Goal: Task Accomplishment & Management: Manage account settings

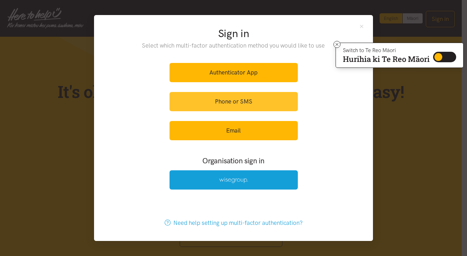
click at [235, 102] on link "Phone or SMS" at bounding box center [234, 101] width 128 height 19
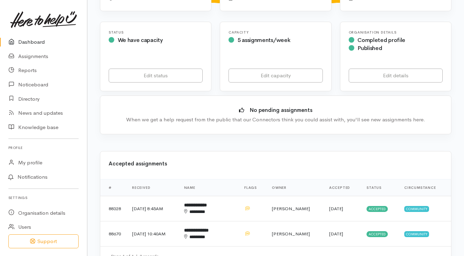
scroll to position [70, 0]
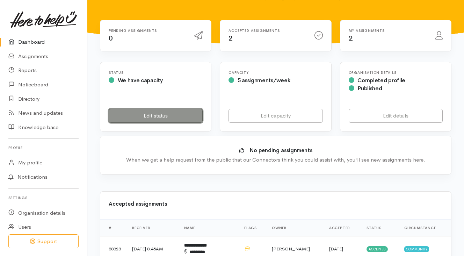
click at [175, 109] on link "Edit status" at bounding box center [156, 116] width 94 height 14
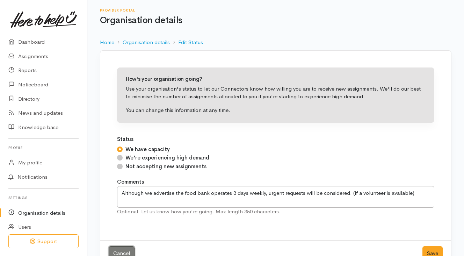
click at [124, 250] on link "Cancel" at bounding box center [122, 253] width 26 height 14
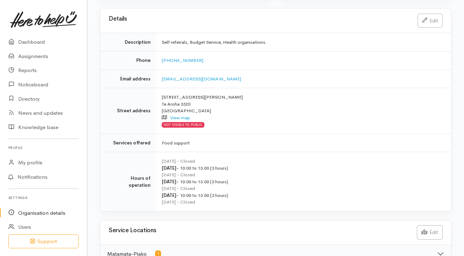
scroll to position [170, 0]
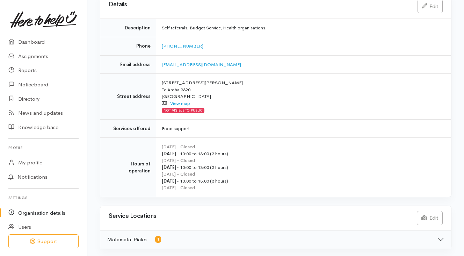
click at [203, 188] on div "Saturday - Closed" at bounding box center [302, 187] width 281 height 7
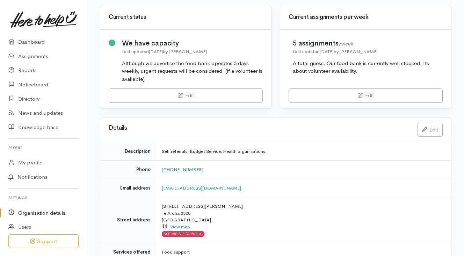
scroll to position [0, 0]
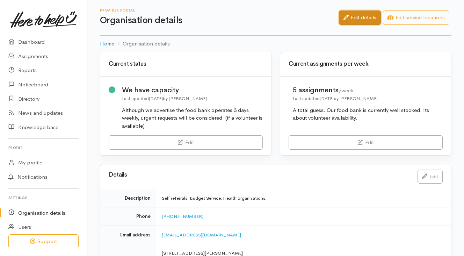
click at [370, 18] on link "Edit details" at bounding box center [360, 17] width 42 height 14
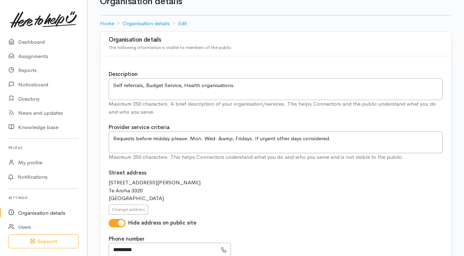
scroll to position [35, 0]
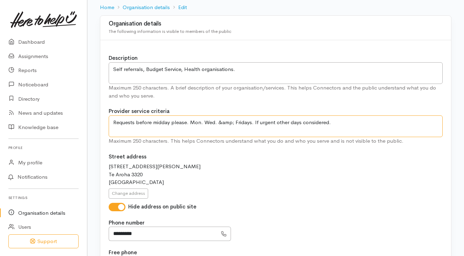
click at [233, 122] on textarea "Requests before midday please. Mon. Wed. &amp; Fridays. If urgent other days co…" at bounding box center [276, 126] width 334 height 22
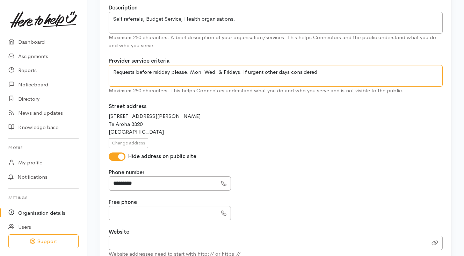
scroll to position [105, 0]
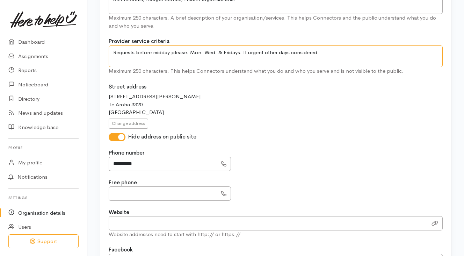
type textarea "Requests before midday please. Mon. Wed. & Fridays. If urgent other days consid…"
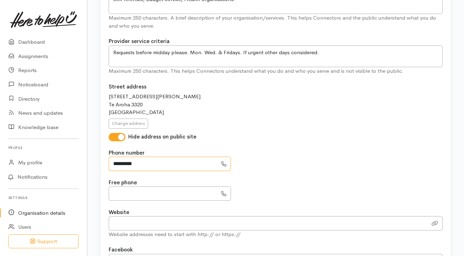
drag, startPoint x: 144, startPoint y: 164, endPoint x: 101, endPoint y: 159, distance: 43.2
click at [101, 159] on div "Description Self referrals, Budget Service, Health organisations. Maximum 250 c…" at bounding box center [275, 153] width 351 height 367
click at [121, 136] on input "Hide address on public site" at bounding box center [117, 137] width 17 height 8
checkbox input "false"
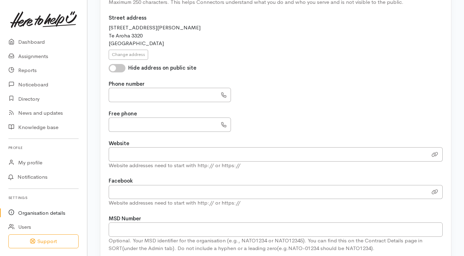
scroll to position [175, 0]
click at [148, 92] on input "text" at bounding box center [163, 94] width 109 height 14
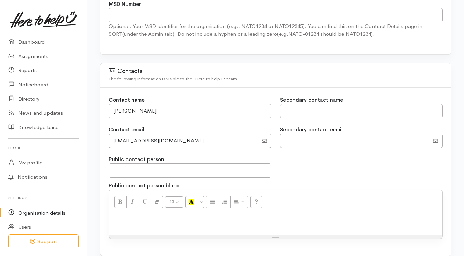
scroll to position [419, 0]
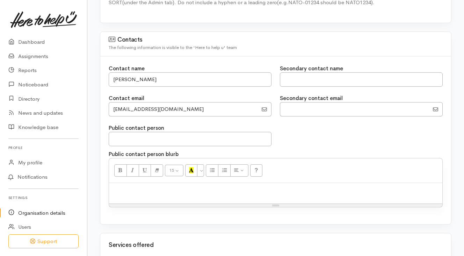
type input "**********"
click at [292, 105] on input "EmailAddress" at bounding box center [354, 109] width 149 height 14
type input "s.gillard@xtra.co.nz"
type input "[PERSON_NAME]"
click at [173, 135] on input "text" at bounding box center [190, 139] width 163 height 14
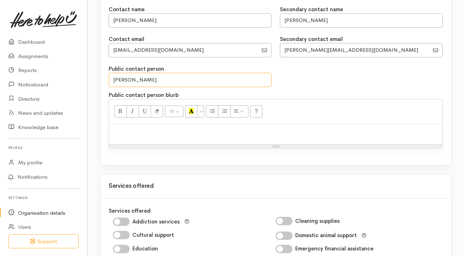
scroll to position [524, 0]
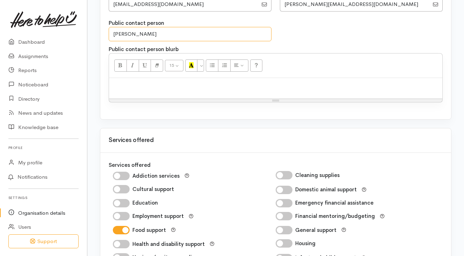
click at [147, 31] on input "[PERSON_NAME]" at bounding box center [190, 34] width 163 height 14
type input "S"
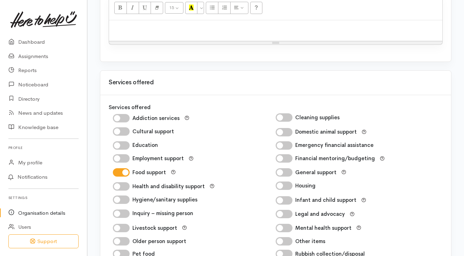
scroll to position [629, 0]
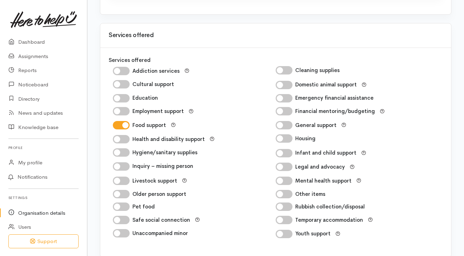
click at [121, 152] on input "Hygiene/sanitary supplies" at bounding box center [121, 152] width 17 height 8
checkbox input "true"
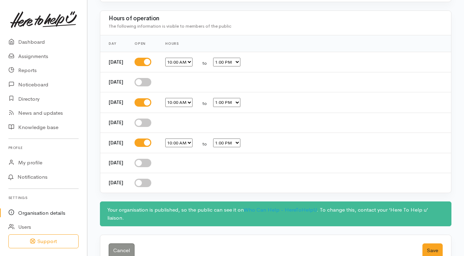
scroll to position [894, 0]
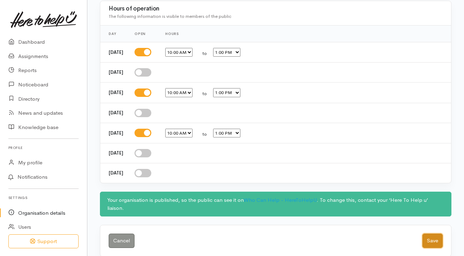
click at [433, 234] on button "Save" at bounding box center [433, 240] width 20 height 14
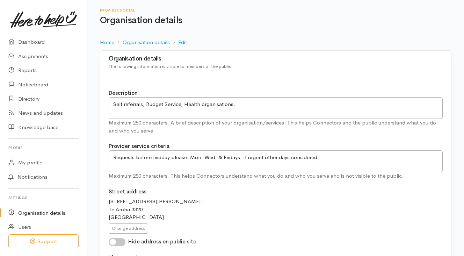
scroll to position [894, 0]
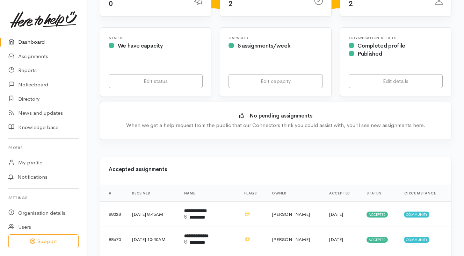
scroll to position [105, 0]
click at [418, 211] on span "Community" at bounding box center [416, 214] width 25 height 6
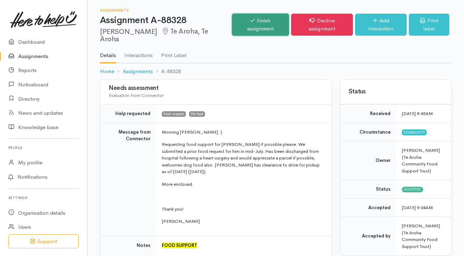
click at [253, 20] on link "Finish assignment" at bounding box center [260, 25] width 57 height 22
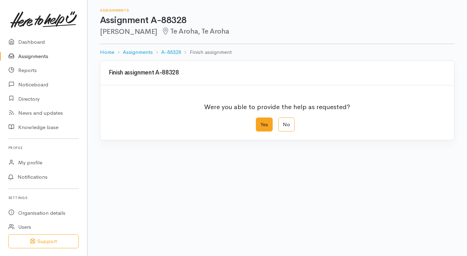
click at [264, 123] on label "Yes" at bounding box center [264, 124] width 17 height 14
click at [260, 122] on input "Yes" at bounding box center [258, 119] width 5 height 5
radio input "true"
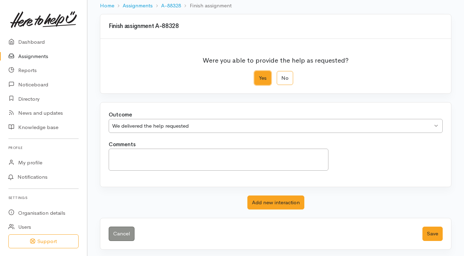
scroll to position [47, 0]
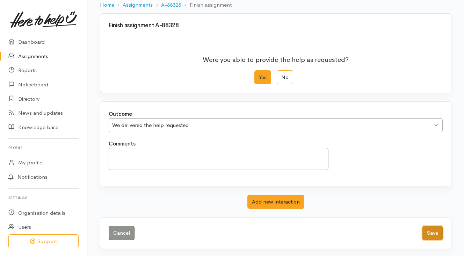
click at [430, 231] on button "Save" at bounding box center [433, 233] width 20 height 14
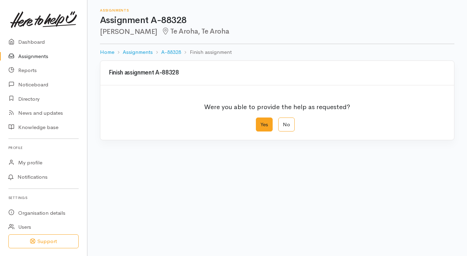
click at [263, 123] on label "Yes" at bounding box center [264, 124] width 17 height 14
click at [260, 122] on input "Yes" at bounding box center [258, 119] width 5 height 5
radio input "true"
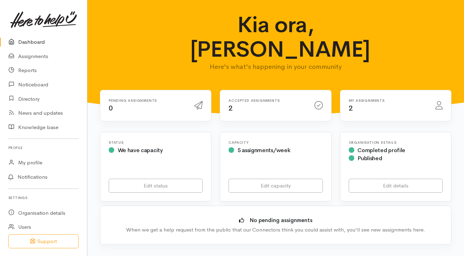
scroll to position [105, 0]
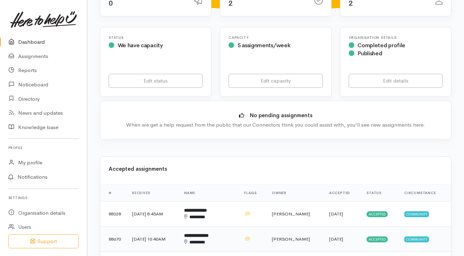
click at [239, 226] on td "**********" at bounding box center [209, 238] width 60 height 25
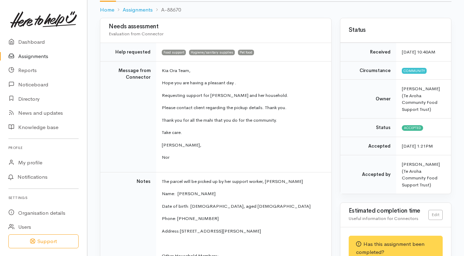
scroll to position [70, 0]
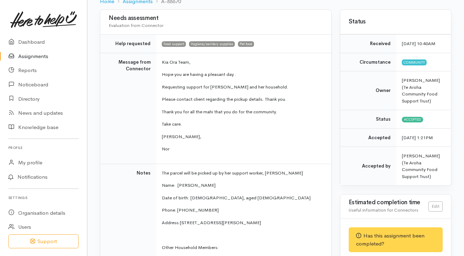
click at [389, 230] on div "Has this assignment been completed?" at bounding box center [396, 239] width 94 height 25
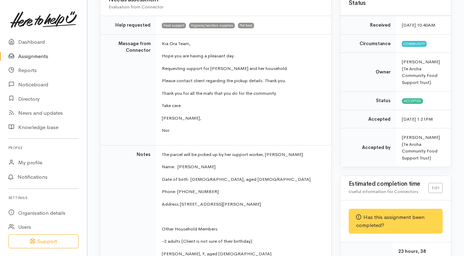
scroll to position [105, 0]
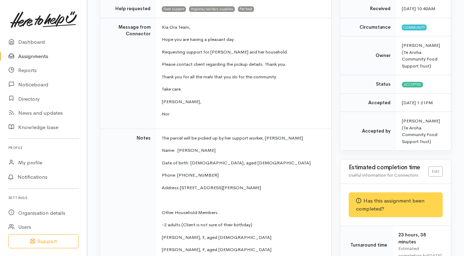
click at [390, 195] on div "Has this assignment been completed?" at bounding box center [396, 204] width 94 height 25
click at [385, 194] on div "Has this assignment been completed?" at bounding box center [396, 204] width 94 height 25
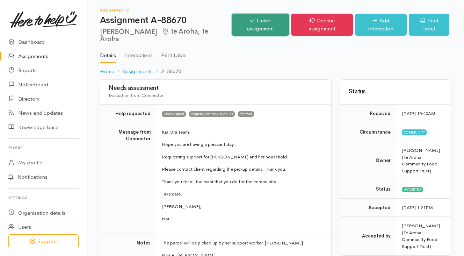
click at [259, 19] on link "Finish assignment" at bounding box center [260, 25] width 57 height 22
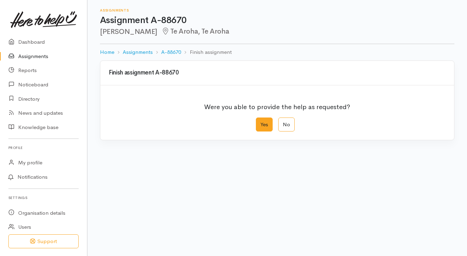
click at [264, 124] on label "Yes" at bounding box center [264, 124] width 17 height 14
click at [260, 122] on input "Yes" at bounding box center [258, 119] width 5 height 5
radio input "true"
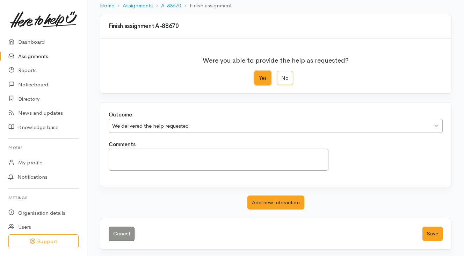
scroll to position [47, 0]
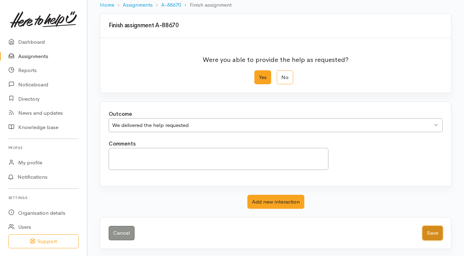
click at [432, 230] on button "Save" at bounding box center [433, 233] width 20 height 14
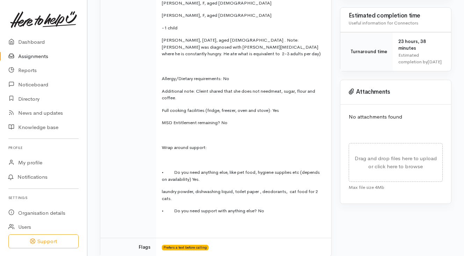
scroll to position [280, 0]
